Goal: Information Seeking & Learning: Stay updated

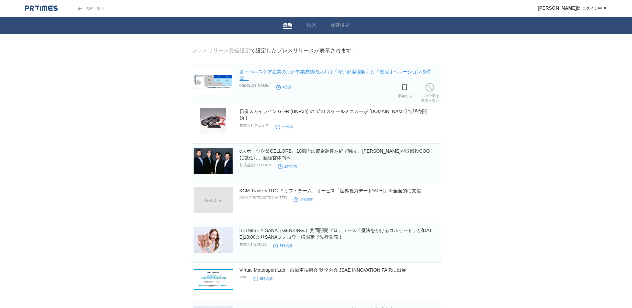
click at [398, 71] on link "食・ヘルスケア産業の海外事業成功のカギは「深い顧客理解」と「現地オペレーションの構築」" at bounding box center [335, 75] width 191 height 12
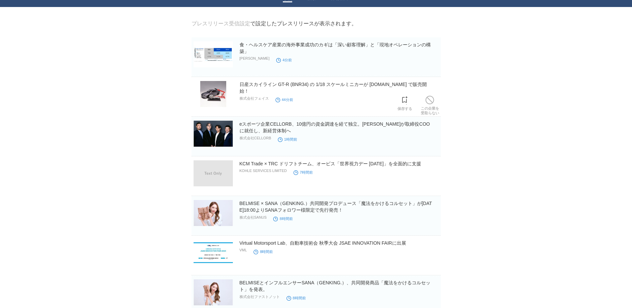
scroll to position [100, 0]
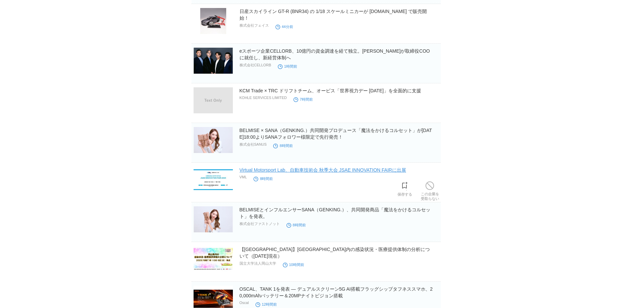
click at [406, 173] on link "Virtual Motorsport Lab、自動車技術会 秋季大会 JSAE INNOVATION FAIRに出展" at bounding box center [323, 169] width 167 height 5
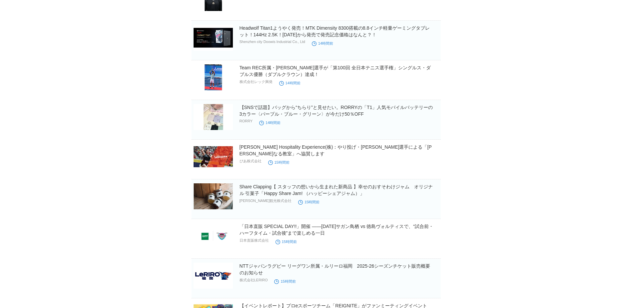
scroll to position [784, 0]
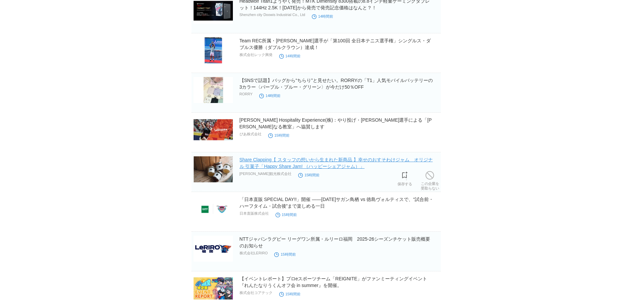
click at [359, 168] on link "Share Clapping【 スタッフの想いから生まれた新商品 】幸せのおすそわけジャム　オリジナル 引菓子「Happy Share Jam! （ハッピーシ…" at bounding box center [336, 163] width 193 height 12
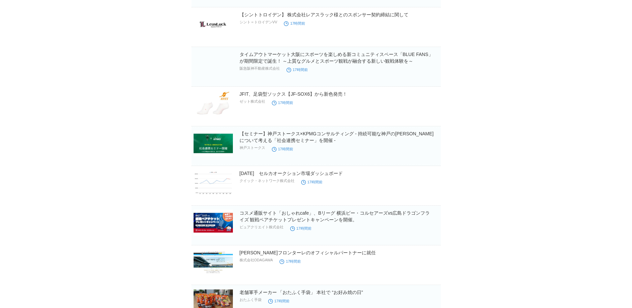
scroll to position [2570, 0]
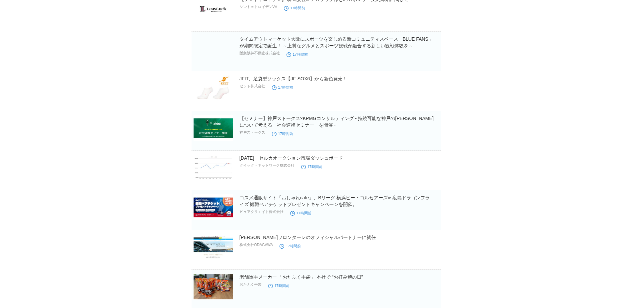
drag, startPoint x: 101, startPoint y: 103, endPoint x: 64, endPoint y: 117, distance: 38.9
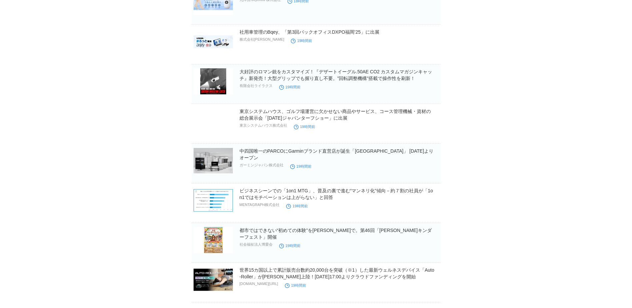
scroll to position [3730, 0]
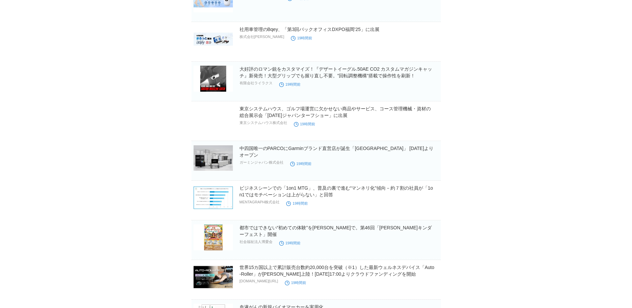
drag, startPoint x: 59, startPoint y: 117, endPoint x: 86, endPoint y: 72, distance: 52.5
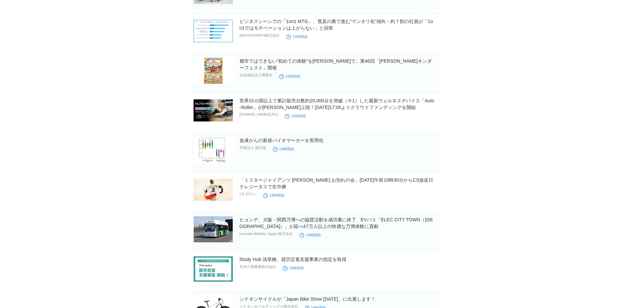
scroll to position [3929, 0]
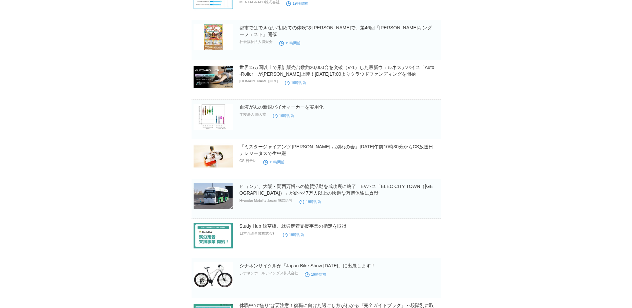
drag, startPoint x: 469, startPoint y: 132, endPoint x: 454, endPoint y: 117, distance: 21.7
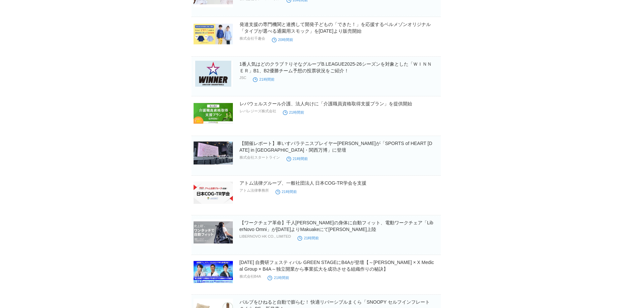
scroll to position [5729, 0]
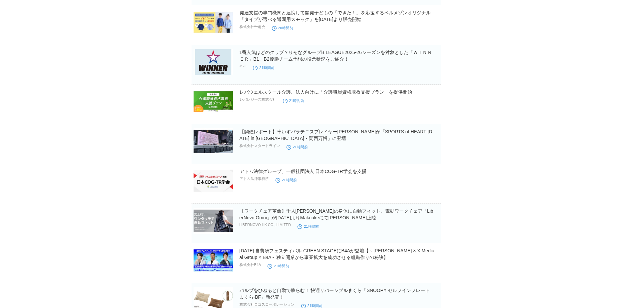
drag, startPoint x: 459, startPoint y: 104, endPoint x: 453, endPoint y: 104, distance: 6.0
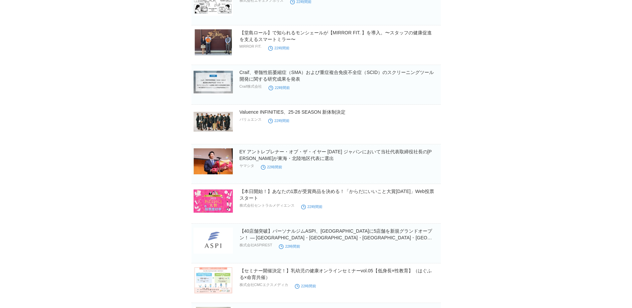
scroll to position [7395, 0]
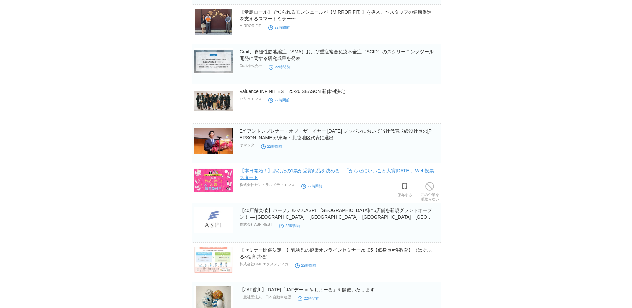
click at [253, 172] on link "【本日開始！】あなたの1票が受賞商品を決める！「からだにいいこと大賞[DATE]」Web投票スタート" at bounding box center [337, 174] width 195 height 12
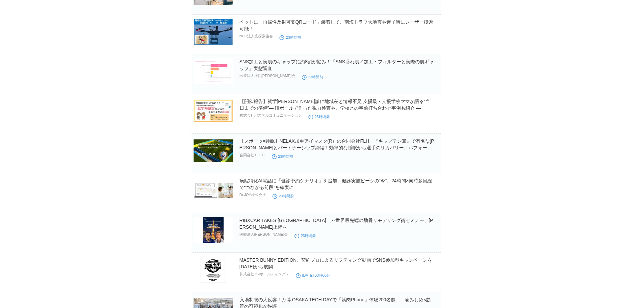
scroll to position [8321, 0]
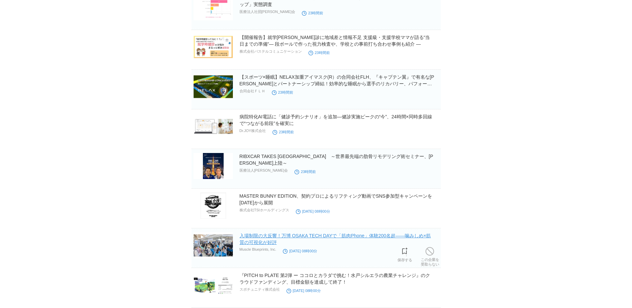
click at [372, 238] on link "入場制限の大反響！万博 OSAKA TECH DAYで「筋肉Phone」体験200名超——噛みしめ×筋質の可視化が好評" at bounding box center [336, 239] width 192 height 12
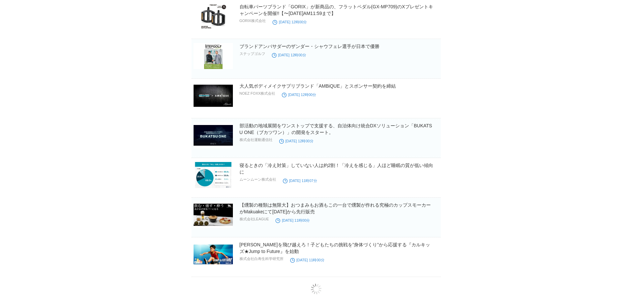
scroll to position [9307, 0]
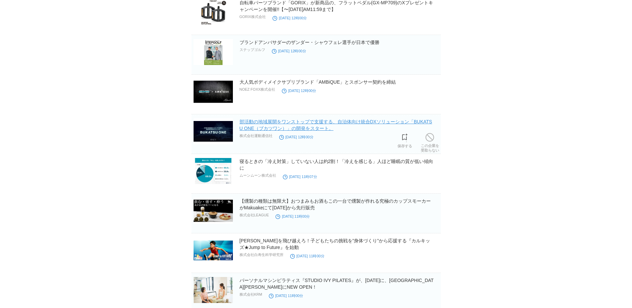
click at [260, 130] on link "部活動の地域展開をワンストップで支援する、自治体向け統合DXソリューション「BUKATSU ONE（ブカツワン）」の開発をスタート。" at bounding box center [336, 125] width 193 height 12
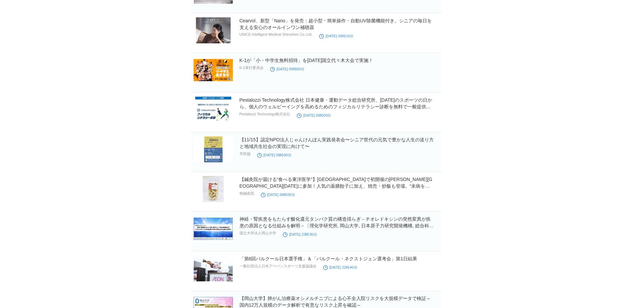
scroll to position [9773, 0]
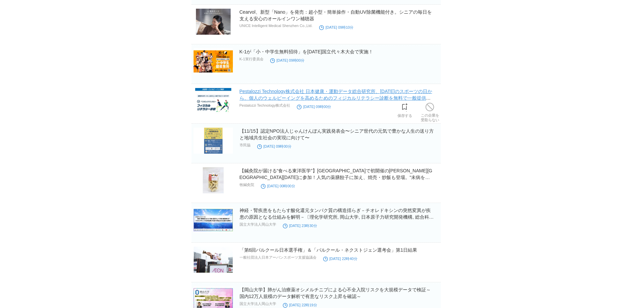
click at [259, 100] on link "Pestalozzi Technology株式会社 日本健康・運動データ総合研究所、[DATE]のスポーツの日から、個人のウェルビーイングを高めるためのフィジ…" at bounding box center [336, 98] width 193 height 19
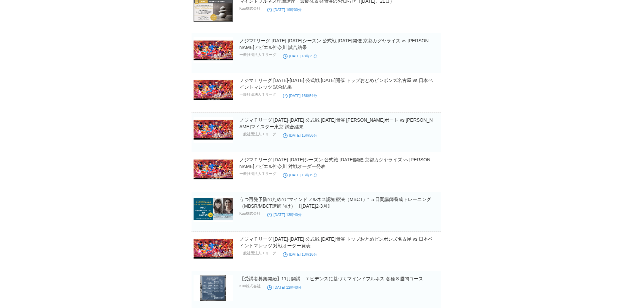
scroll to position [10200, 0]
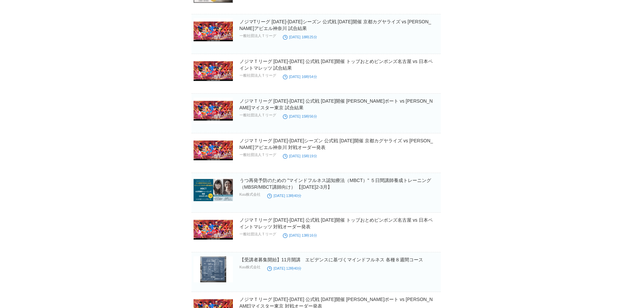
drag, startPoint x: 144, startPoint y: 172, endPoint x: 105, endPoint y: 188, distance: 42.4
